Goal: Transaction & Acquisition: Purchase product/service

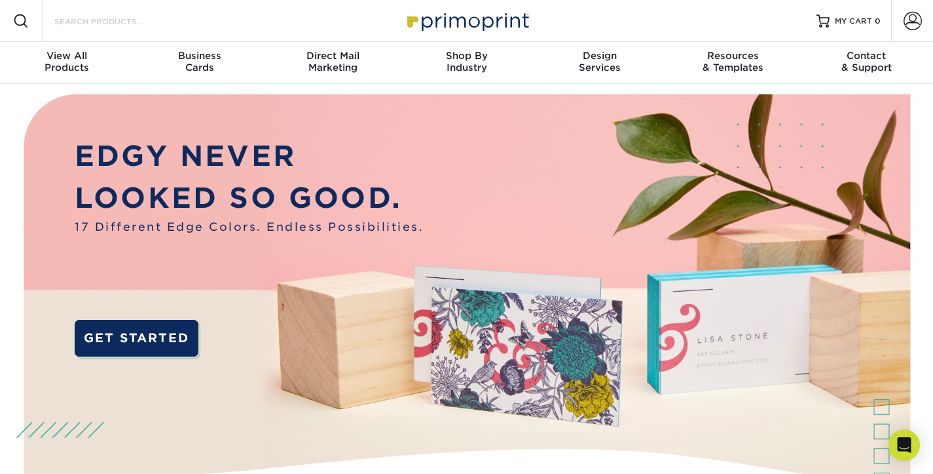
click at [115, 16] on input "Search Products" at bounding box center [117, 21] width 128 height 16
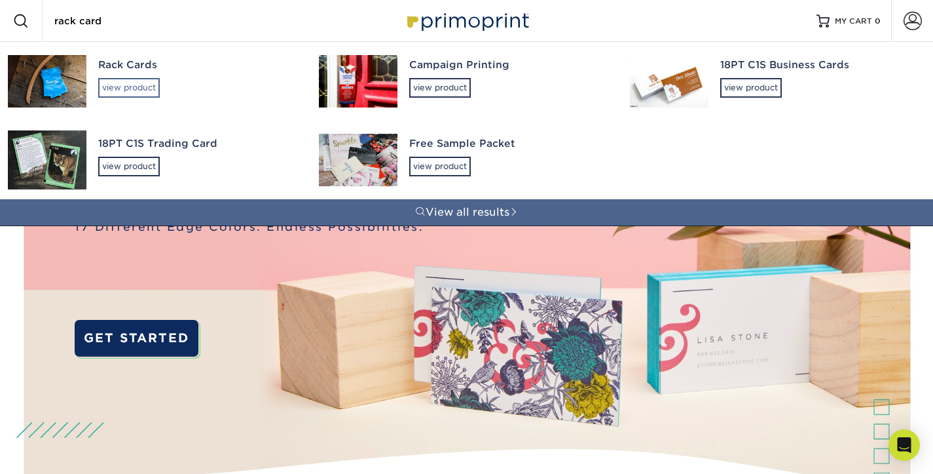
type input "rack card"
click at [123, 90] on div "view product" at bounding box center [129, 88] width 62 height 20
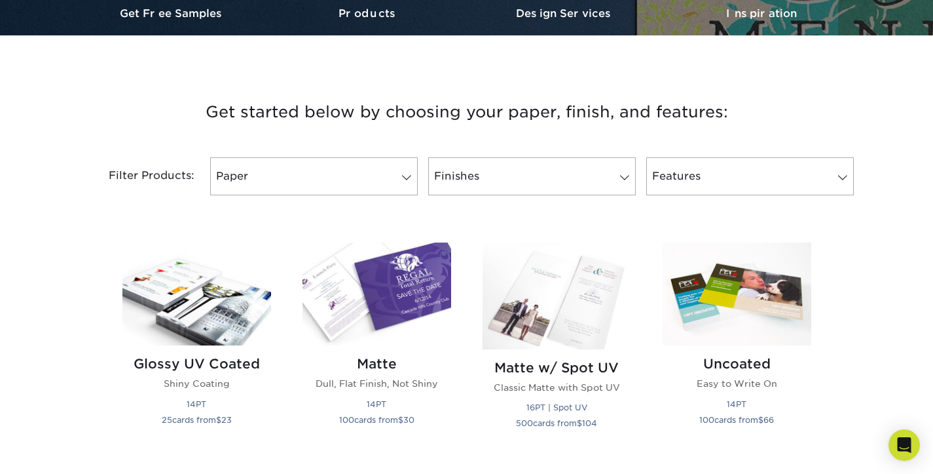
scroll to position [474, 0]
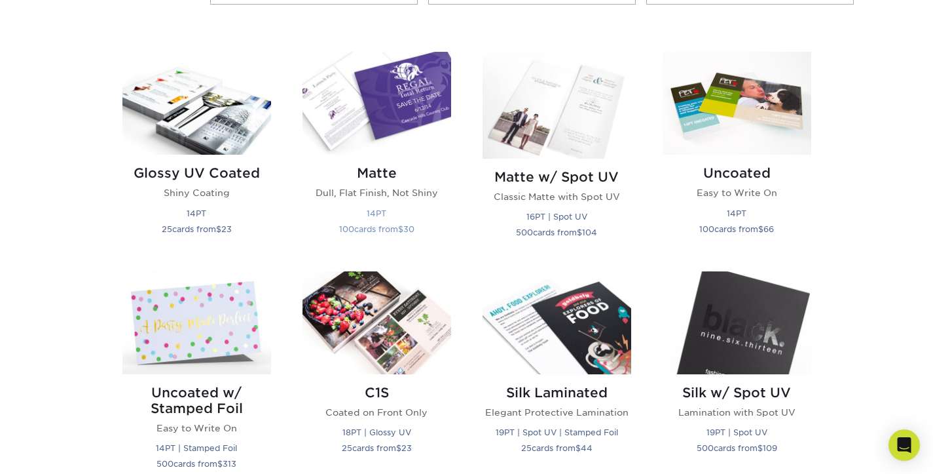
scroll to position [543, 0]
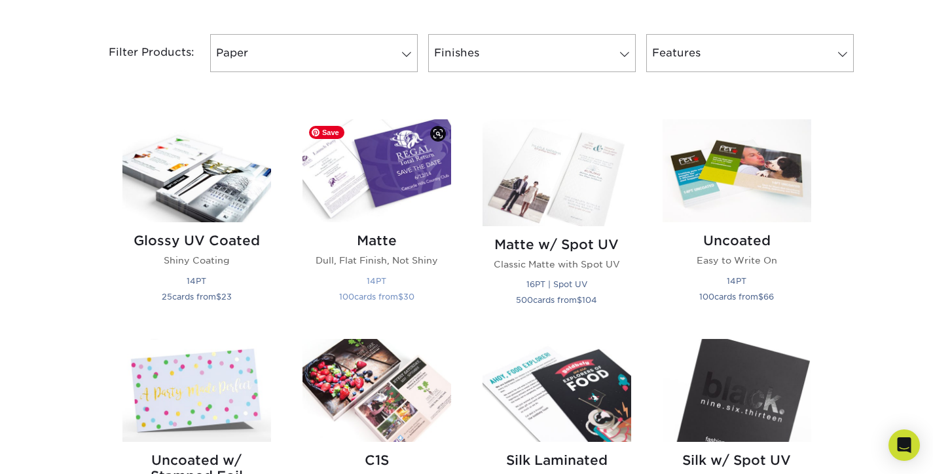
click at [407, 165] on img at bounding box center [377, 170] width 149 height 103
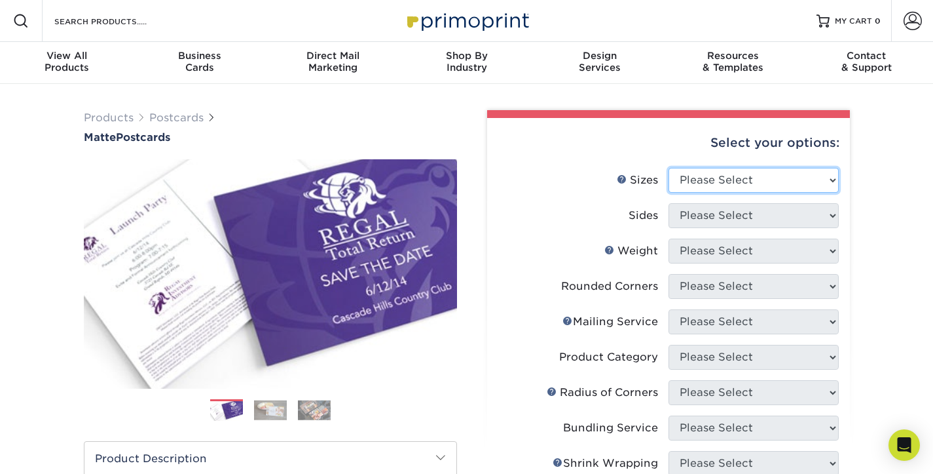
click at [669, 168] on select "Please Select 1.5" x 7" 2" x 4" 2" x 6" 2" x 7" 2" x 8" 2.12" x 5.5" 2.125" x 5…" at bounding box center [754, 180] width 170 height 25
select select "4.00x9.00"
click option "4" x 9"" at bounding box center [0, 0] width 0 height 0
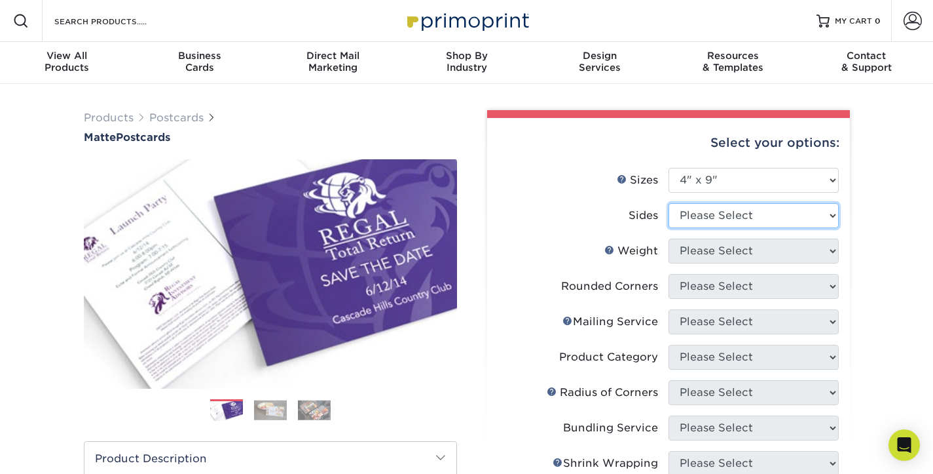
select select "13abbda7-1d64-4f25-8bb2-c179b224825d"
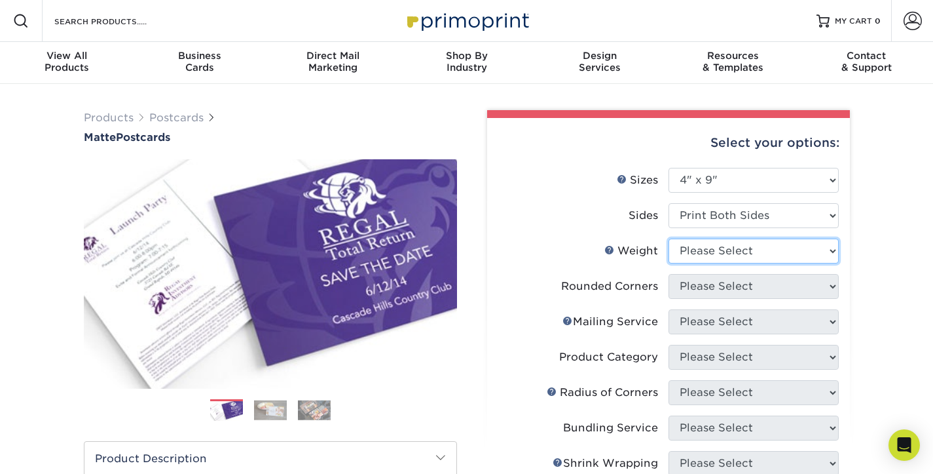
select select "14PT"
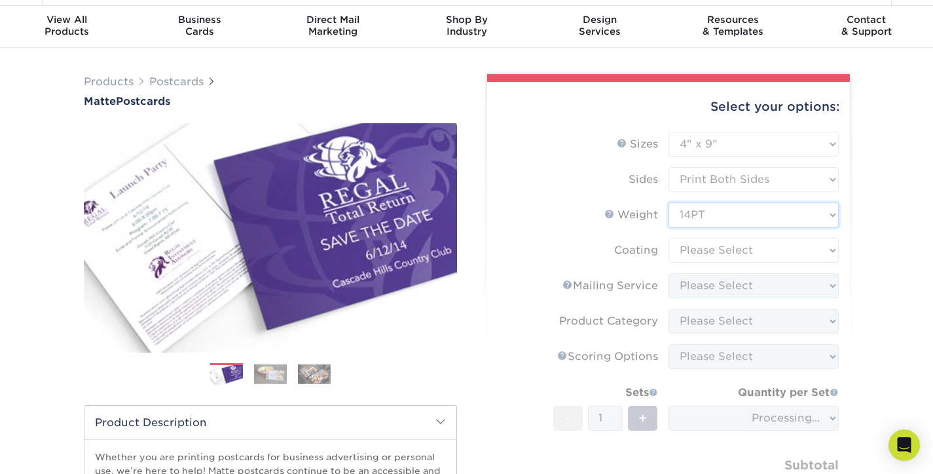
scroll to position [86, 0]
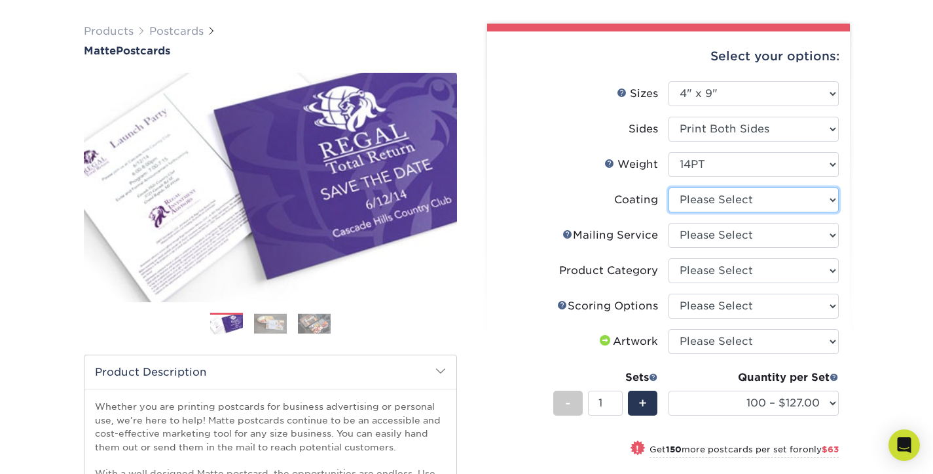
select select "121bb7b5-3b4d-429f-bd8d-bbf80e953313"
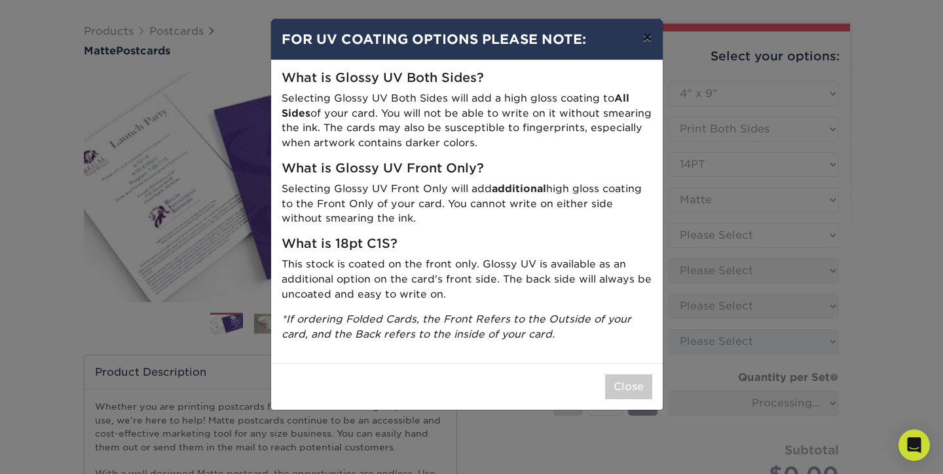
click at [648, 42] on button "×" at bounding box center [647, 37] width 30 height 37
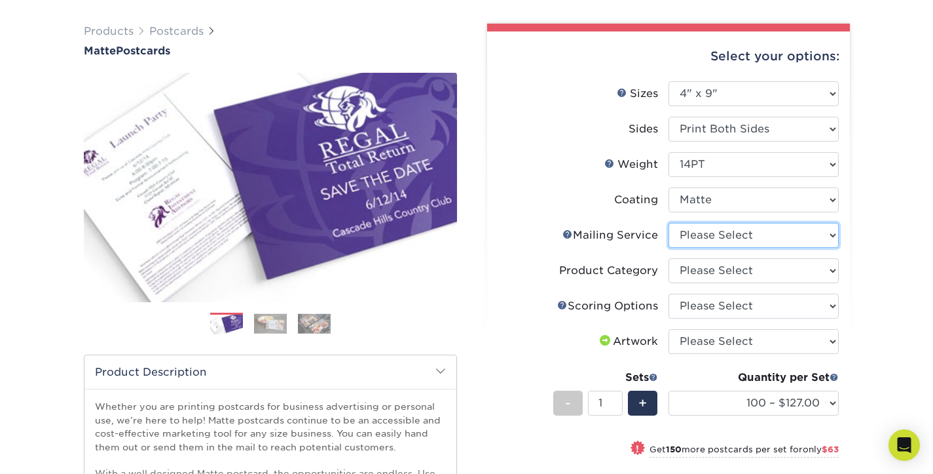
select select "3e5e9bdd-d78a-4c28-a41d-fe1407925ca6"
click option "No Direct Mailing Service" at bounding box center [0, 0] width 0 height 0
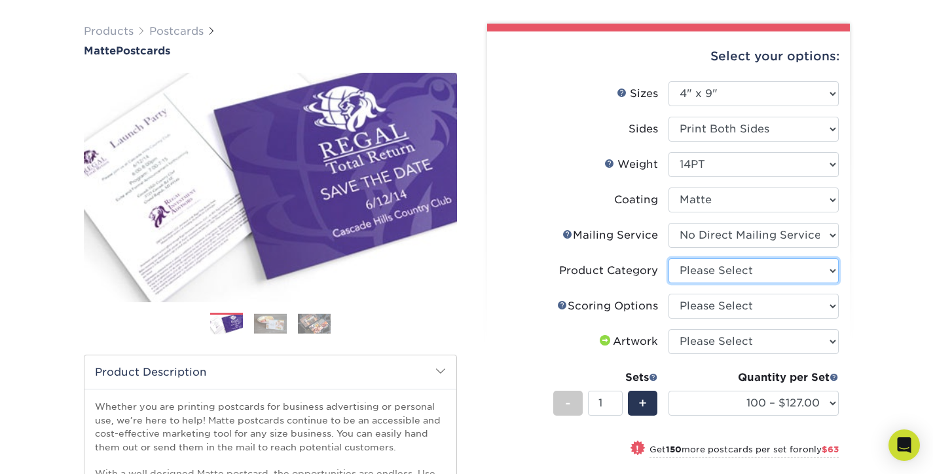
click option "Please Select" at bounding box center [0, 0] width 0 height 0
select select "9b7272e0-d6c8-4c3c-8e97-d3a1bcdab858"
click option "Postcards" at bounding box center [0, 0] width 0 height 0
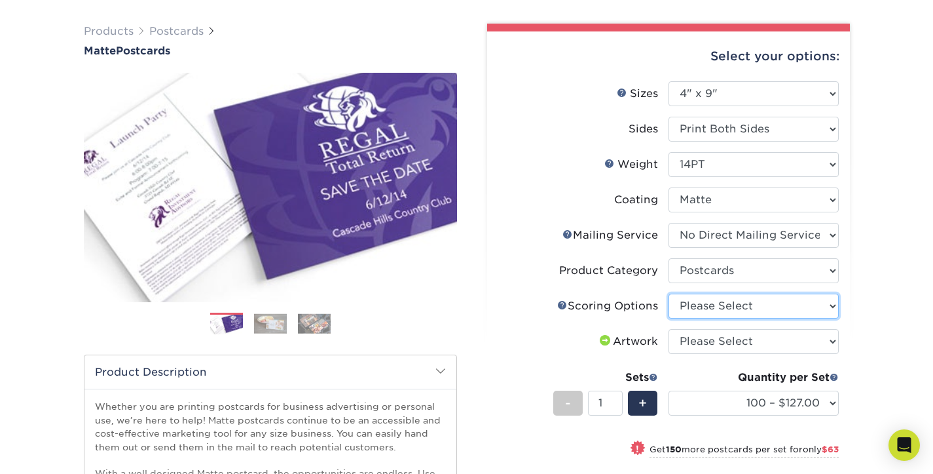
select select "16ebe401-5398-422d-8cb0-f3adbb82deb5"
click option "No Scoring" at bounding box center [0, 0] width 0 height 0
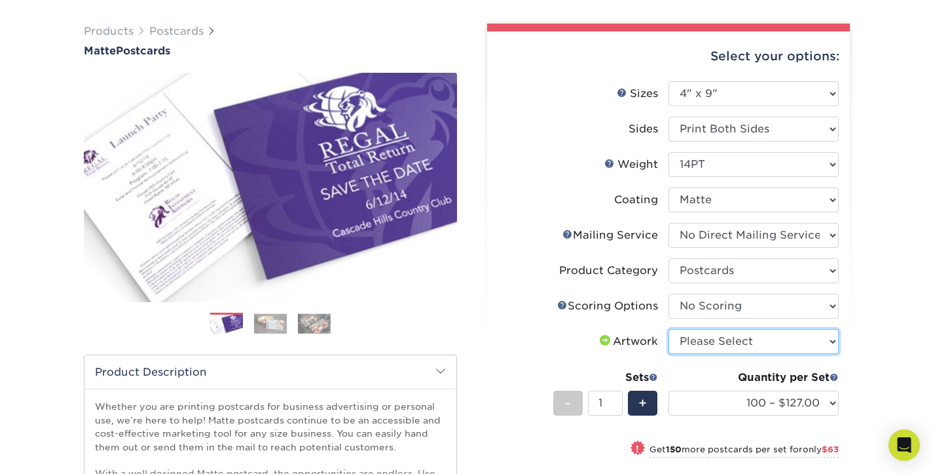
select select "upload"
click option "I will upload files" at bounding box center [0, 0] width 0 height 0
click at [894, 318] on div "Products Postcards Matte Postcards Next $" at bounding box center [466, 361] width 933 height 729
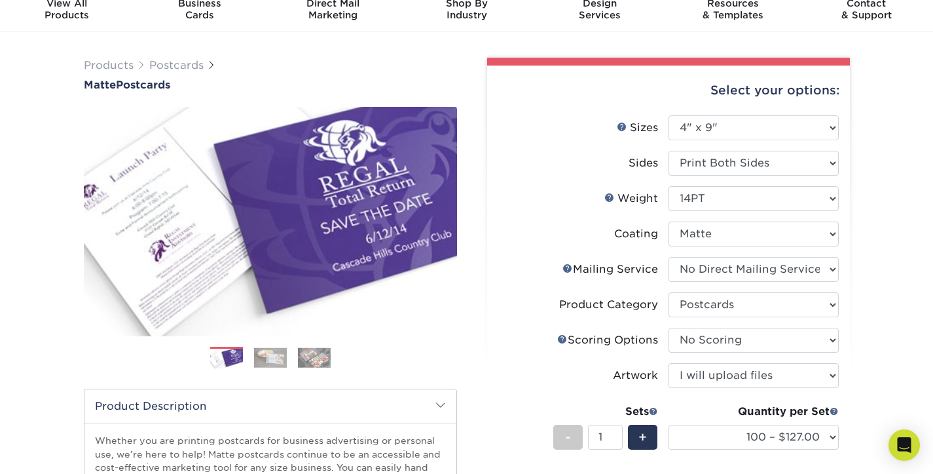
scroll to position [0, 0]
